Goal: Transaction & Acquisition: Book appointment/travel/reservation

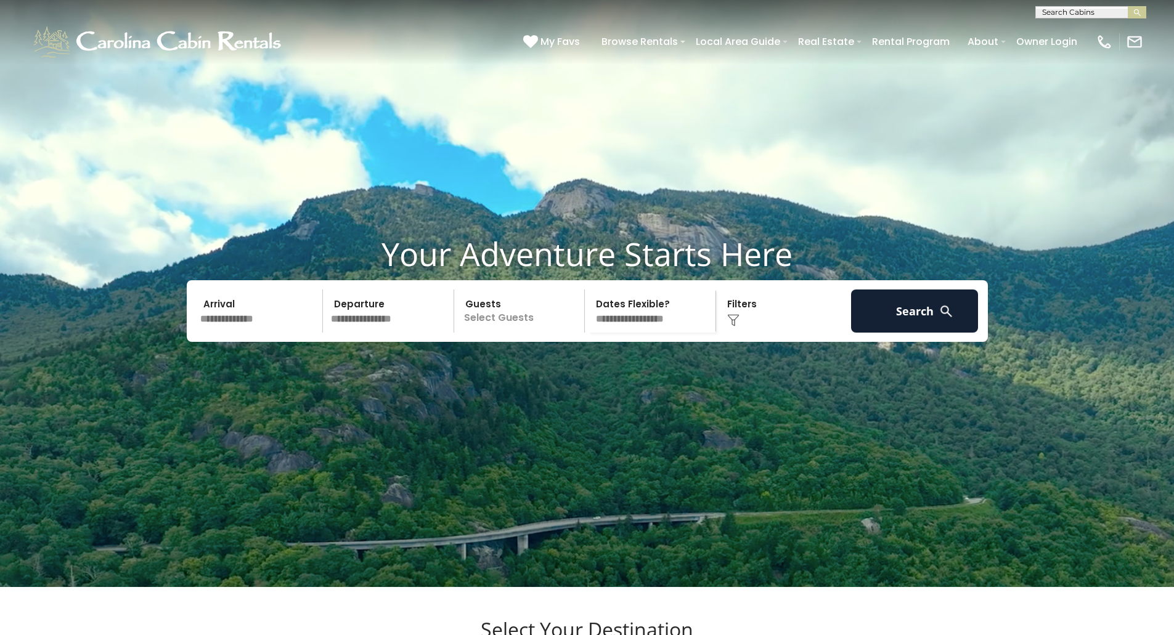
scroll to position [62, 0]
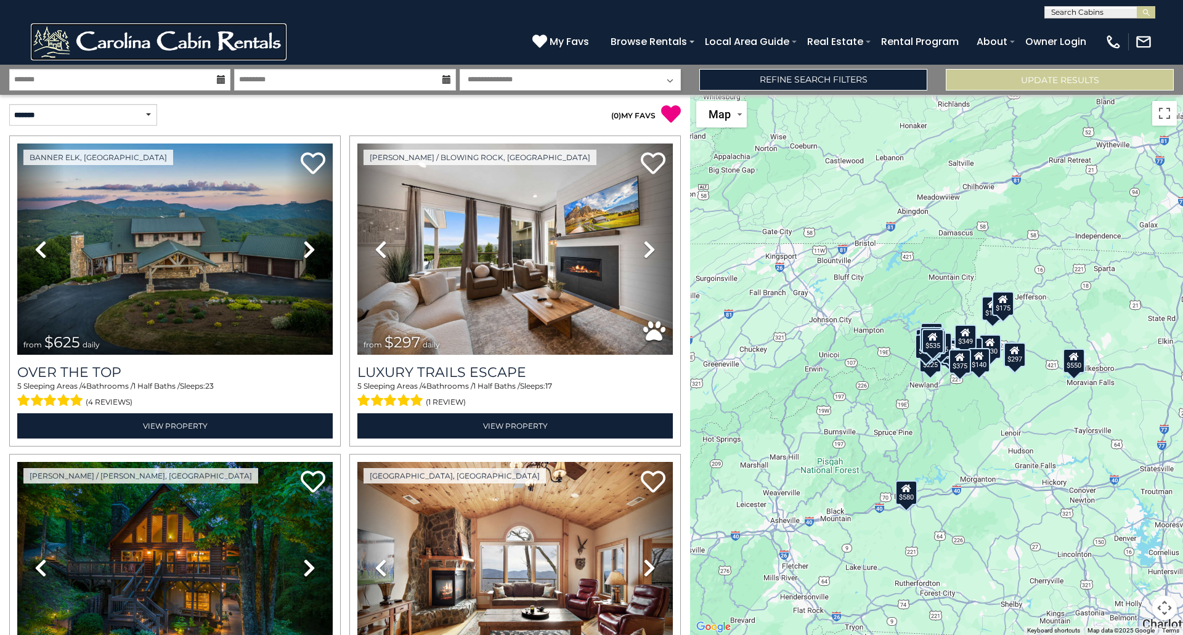
click at [169, 45] on img at bounding box center [159, 41] width 256 height 37
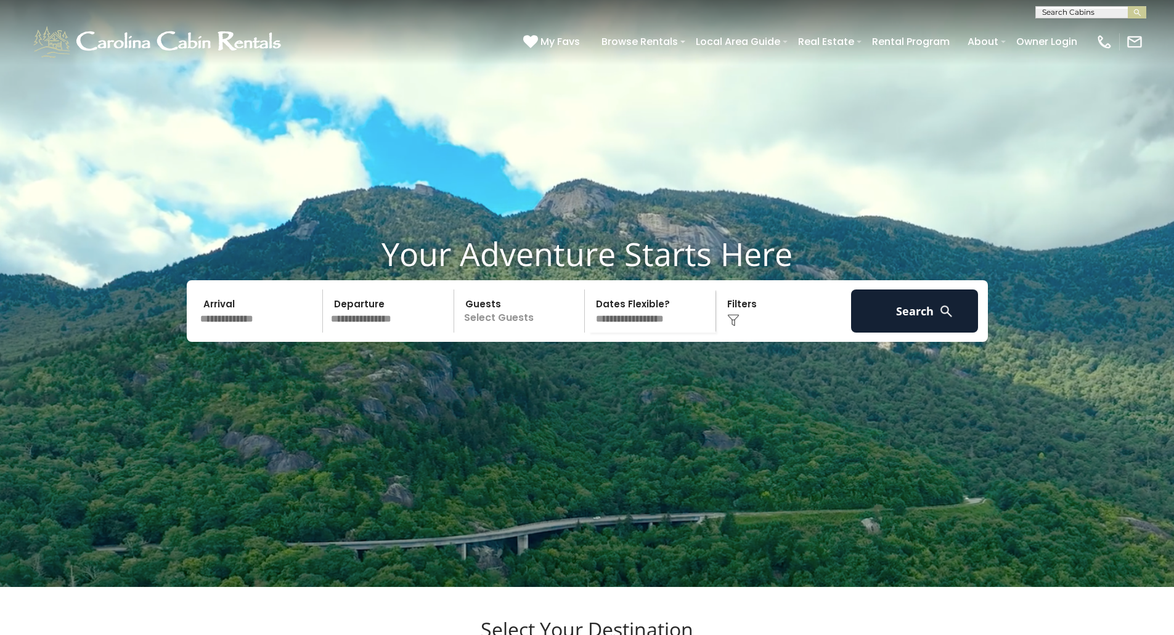
click at [286, 333] on input "text" at bounding box center [260, 311] width 128 height 43
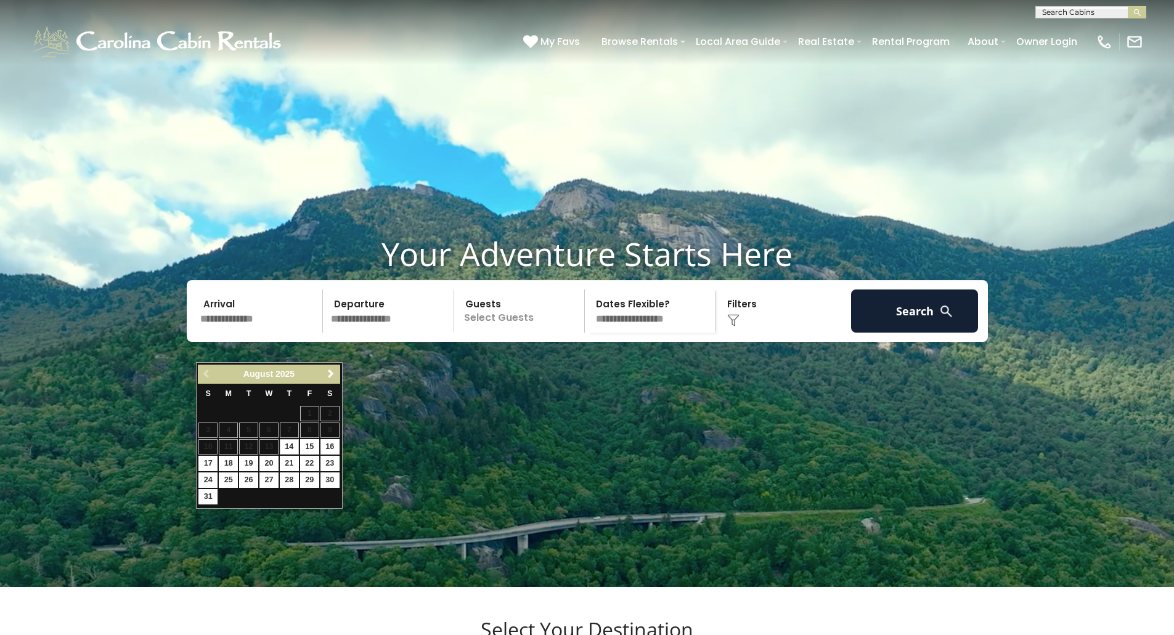
click at [414, 333] on input "text" at bounding box center [391, 311] width 128 height 43
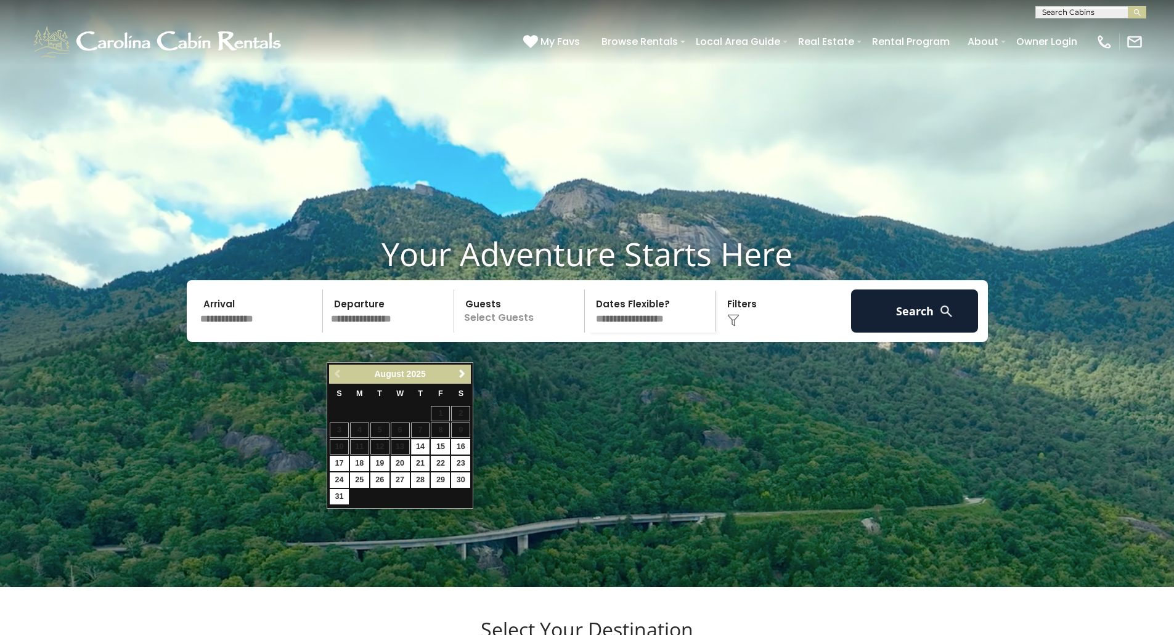
click at [512, 333] on p "Select Guests" at bounding box center [521, 311] width 127 height 43
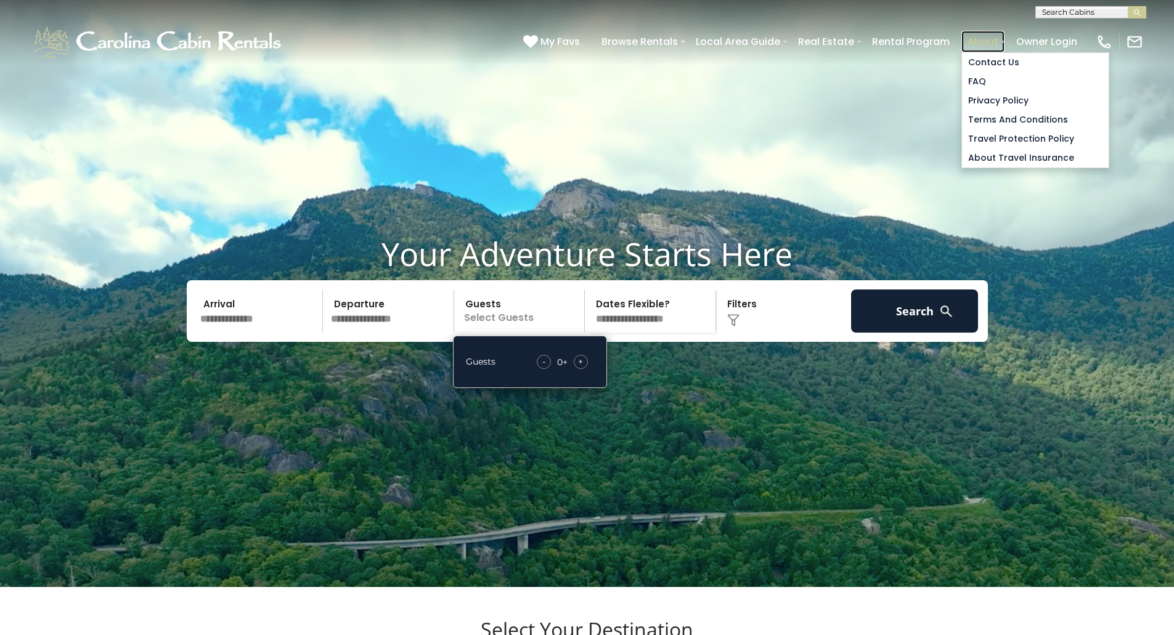
click at [987, 39] on link "About" at bounding box center [982, 42] width 43 height 22
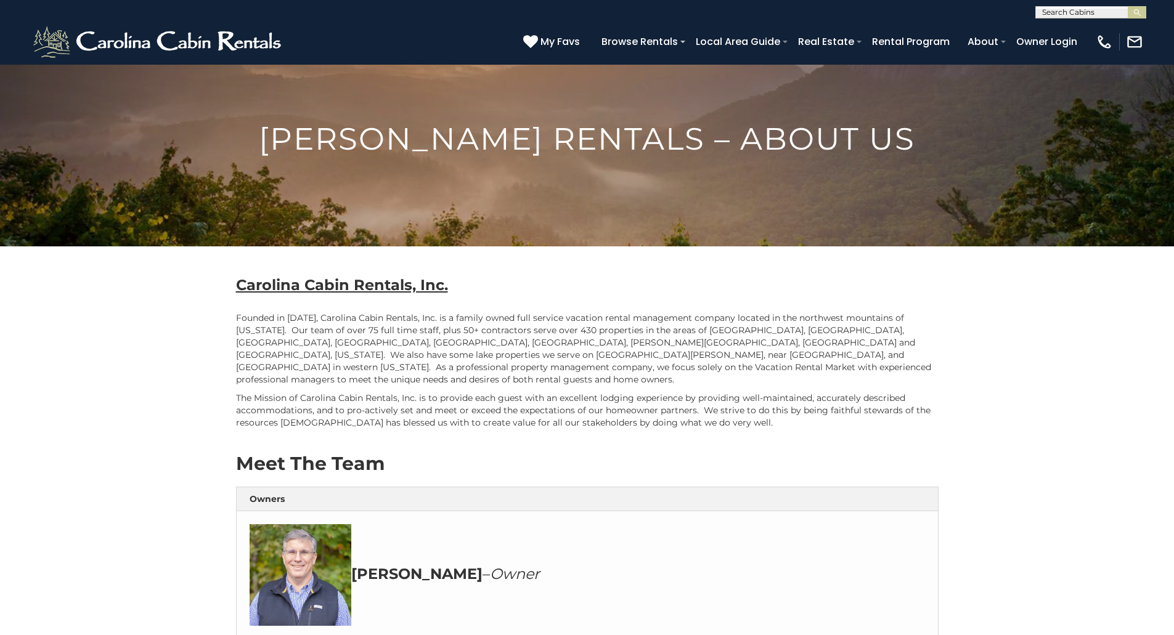
scroll to position [95, 0]
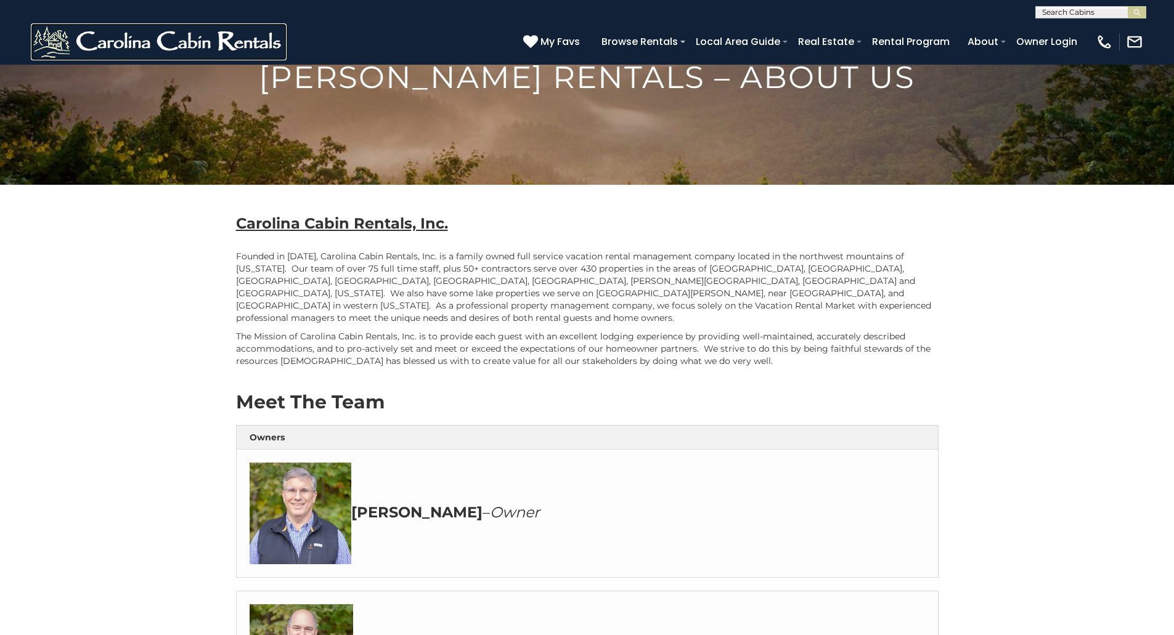
click at [112, 33] on img at bounding box center [159, 41] width 256 height 37
